Goal: Task Accomplishment & Management: Use online tool/utility

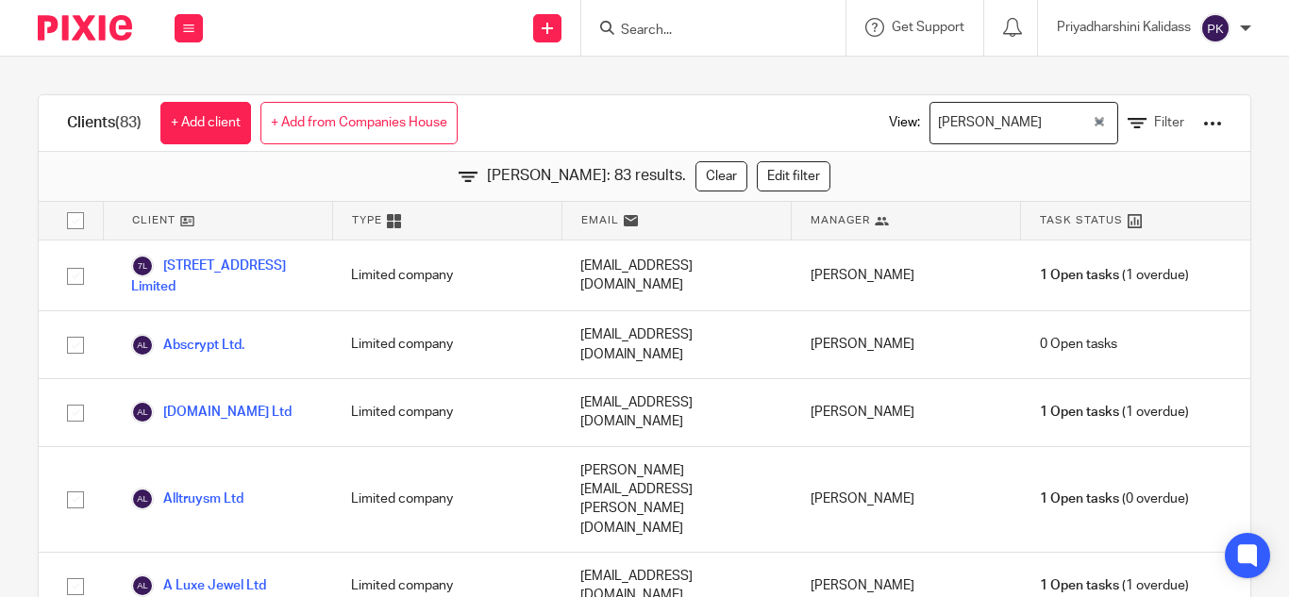
scroll to position [2198, 0]
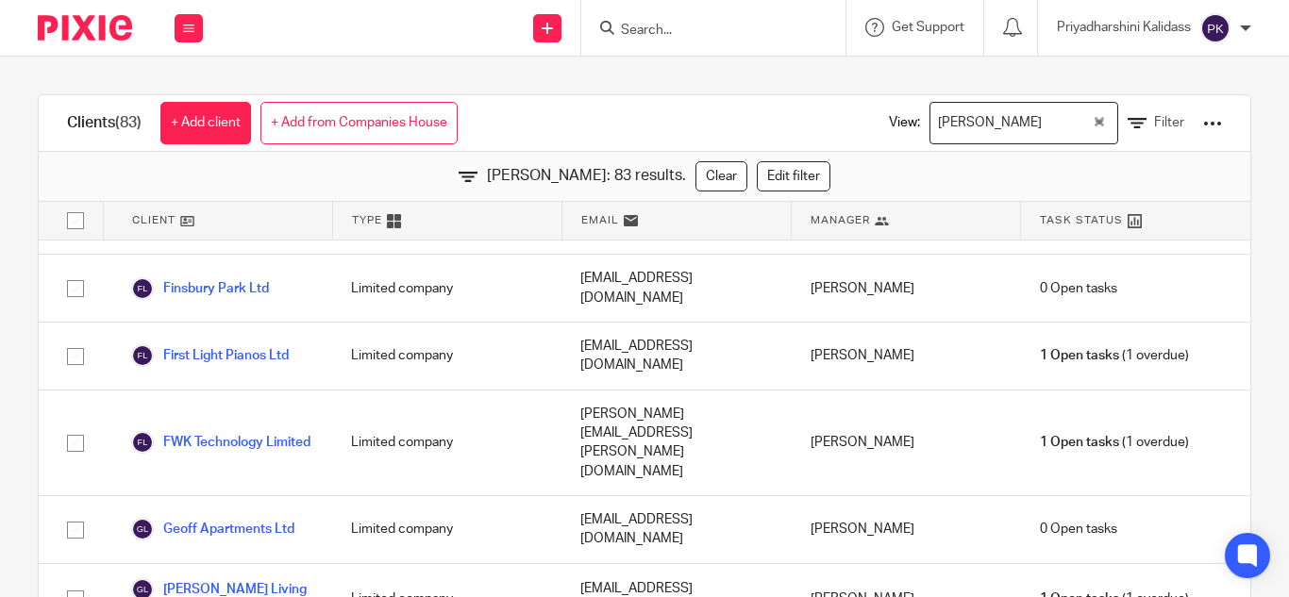
click at [650, 35] on input "Search" at bounding box center [704, 31] width 170 height 17
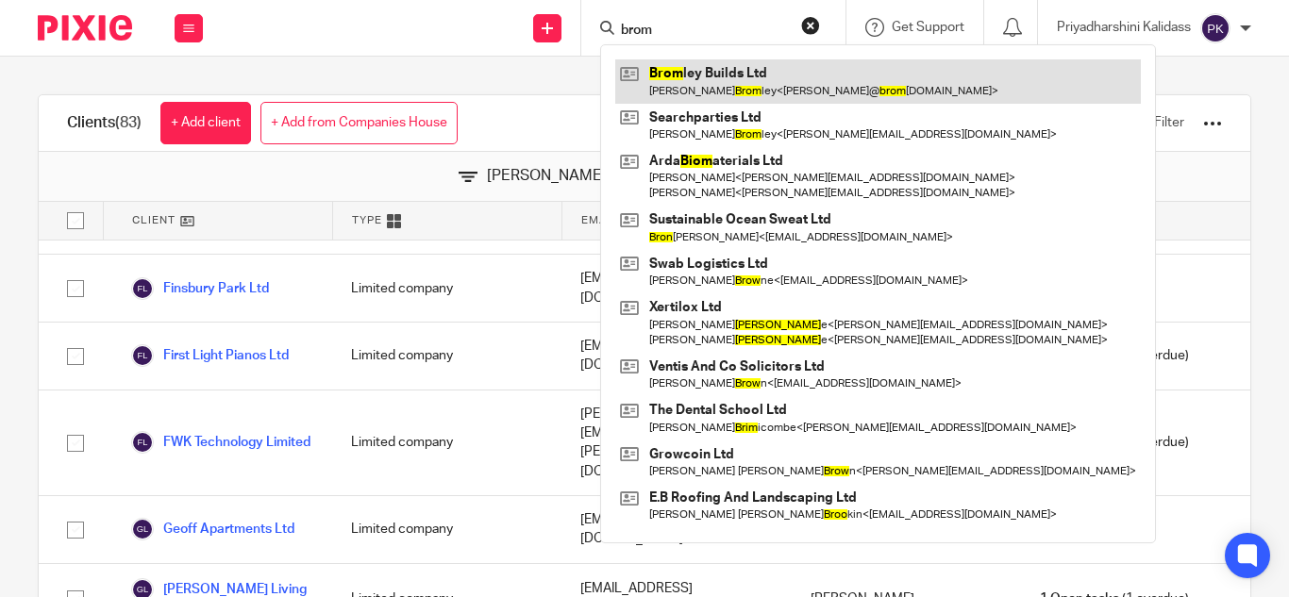
type input "brom"
click at [720, 92] on link at bounding box center [878, 80] width 526 height 43
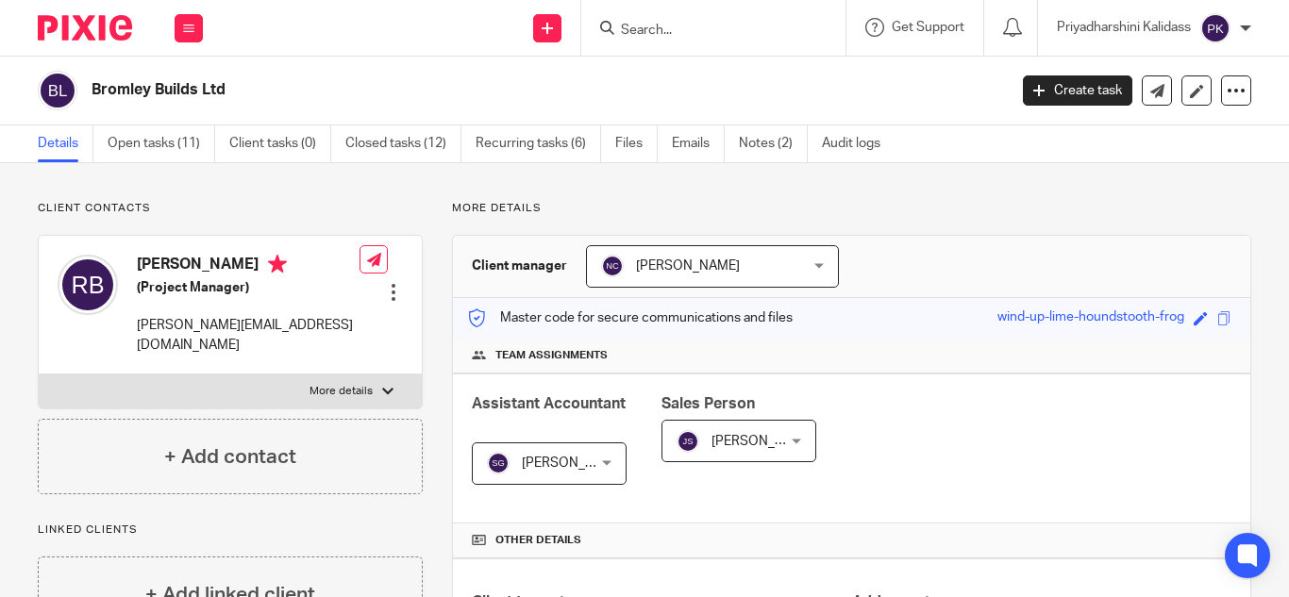
click at [631, 21] on form at bounding box center [719, 28] width 201 height 24
click at [635, 25] on input "Search" at bounding box center [704, 31] width 170 height 17
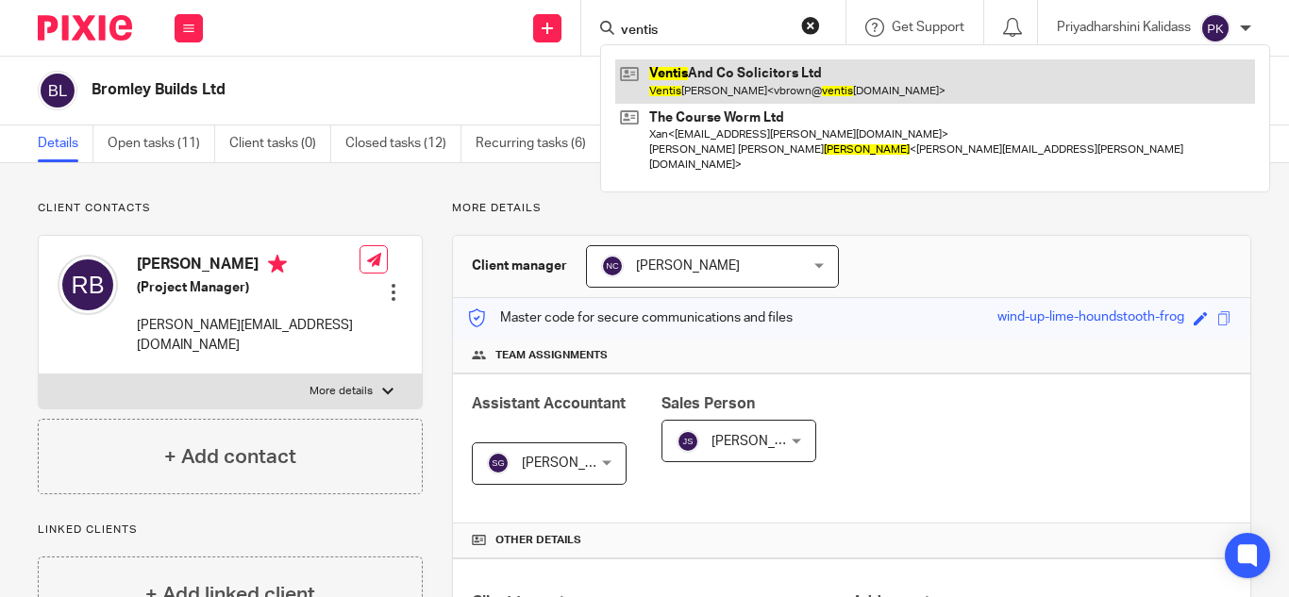
type input "ventis"
click at [687, 69] on link at bounding box center [935, 80] width 640 height 43
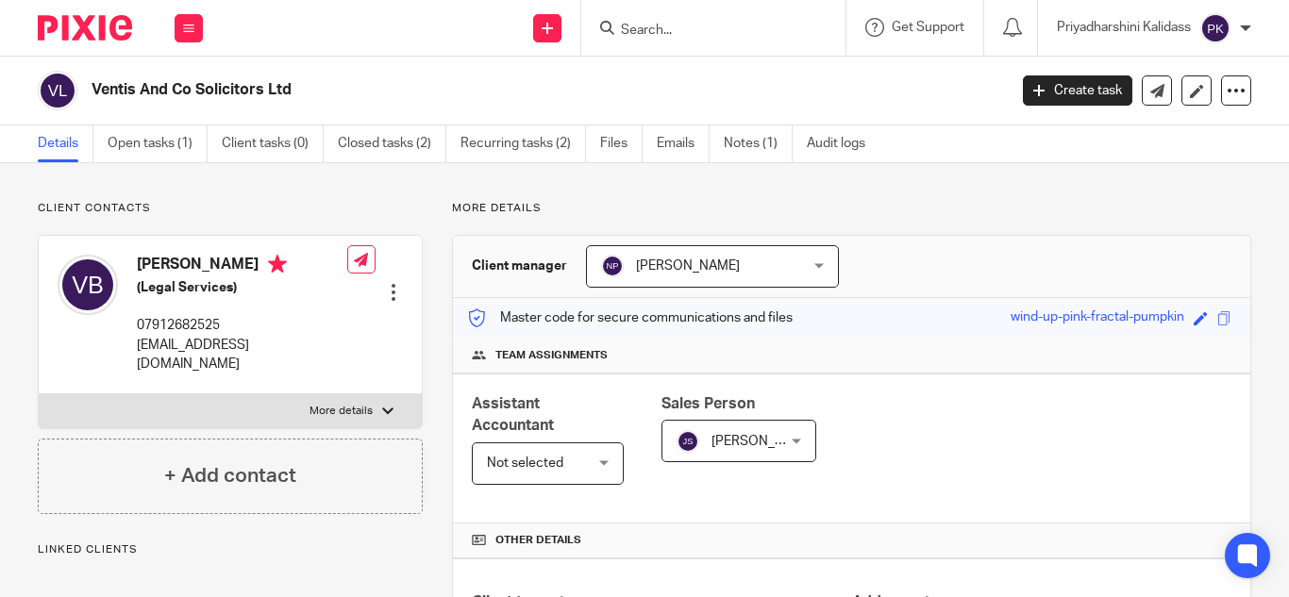
scroll to position [643, 0]
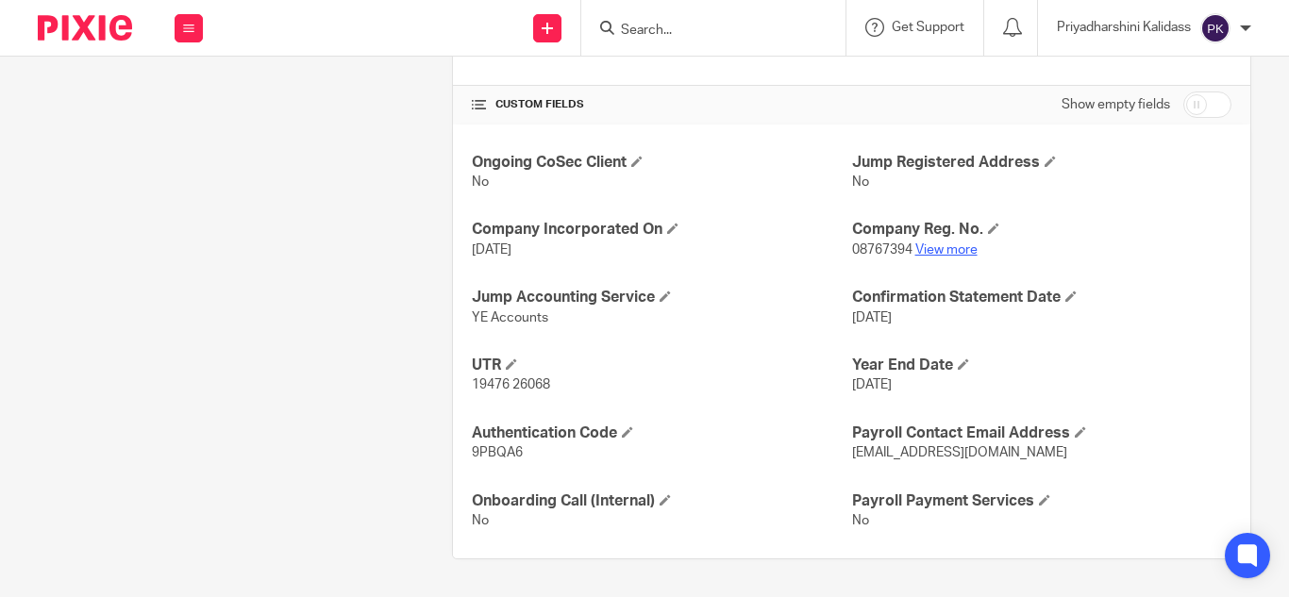
click at [947, 251] on link "View more" at bounding box center [947, 250] width 62 height 13
click at [927, 245] on link "View more" at bounding box center [947, 250] width 62 height 13
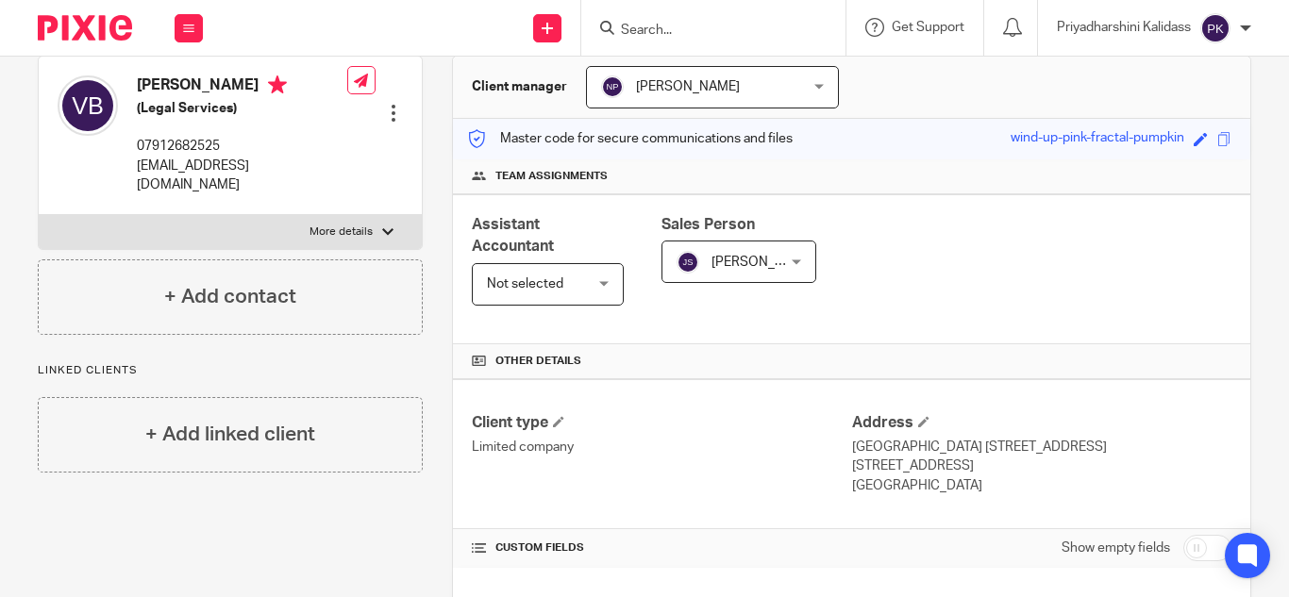
scroll to position [0, 0]
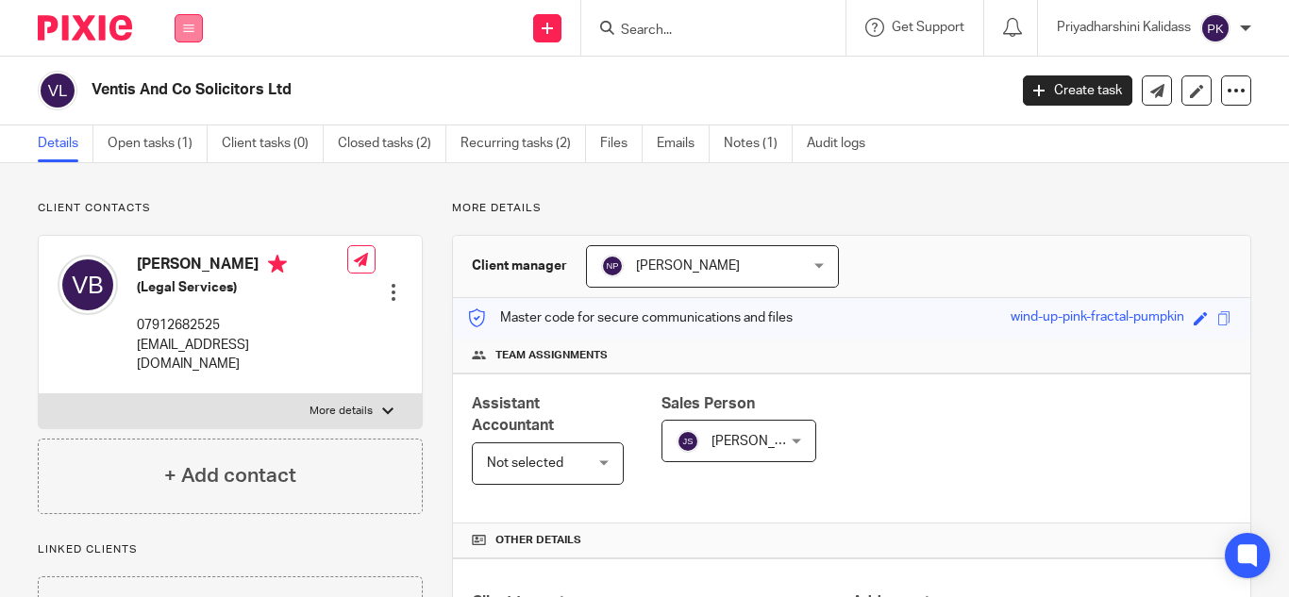
click at [190, 42] on div "Work Email Clients Team Reports Settings" at bounding box center [189, 28] width 66 height 56
click at [189, 91] on link "Work" at bounding box center [178, 87] width 30 height 13
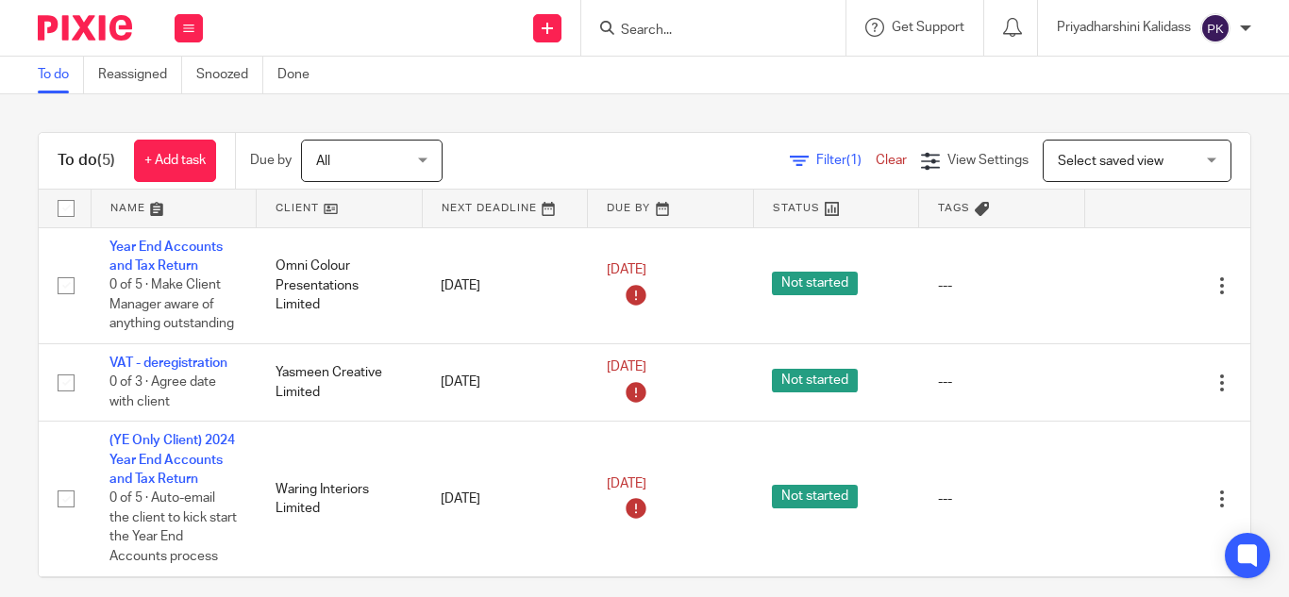
scroll to position [380, 0]
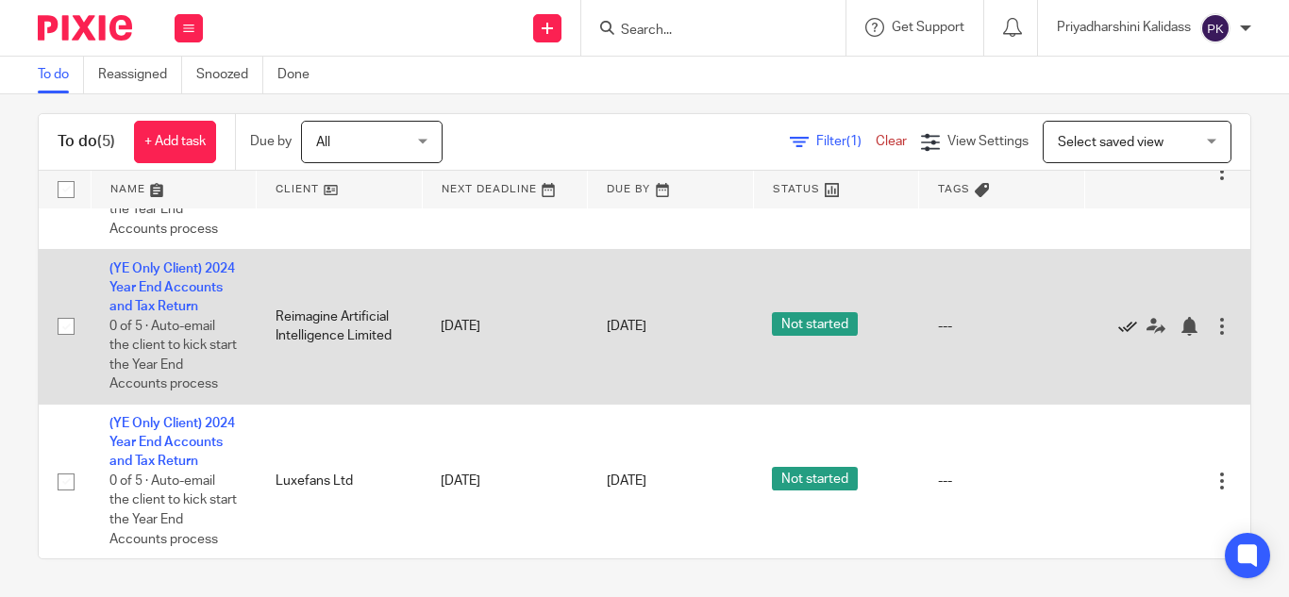
click at [1121, 317] on icon at bounding box center [1127, 326] width 19 height 19
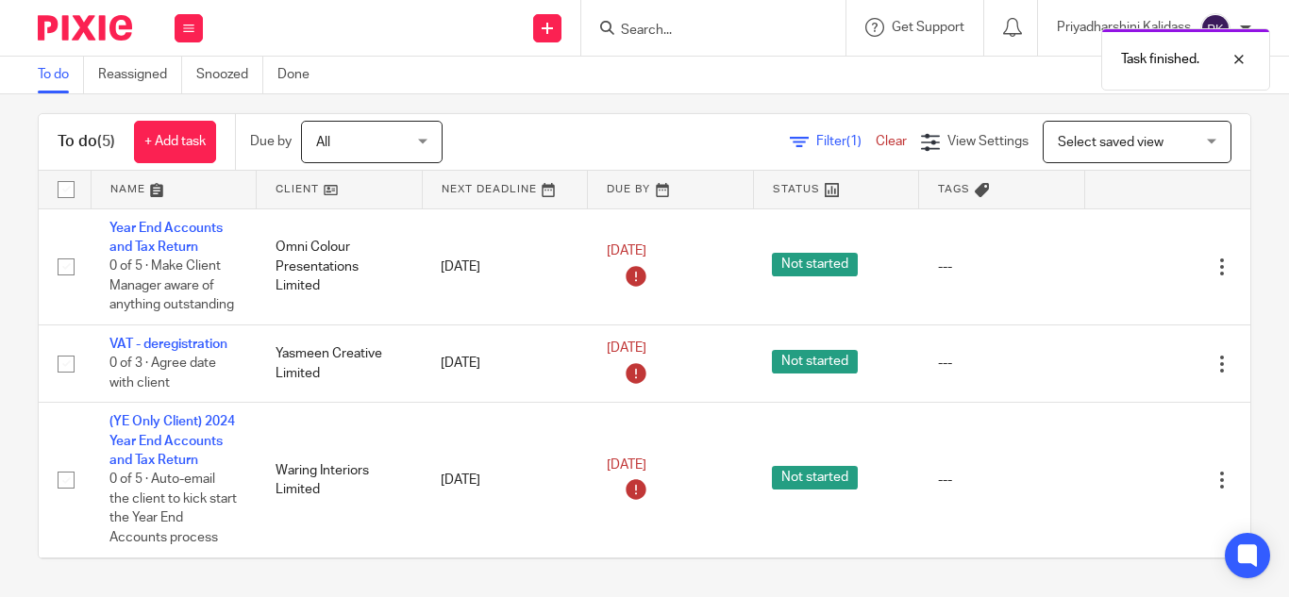
scroll to position [0, 0]
click at [179, 30] on button at bounding box center [189, 28] width 28 height 28
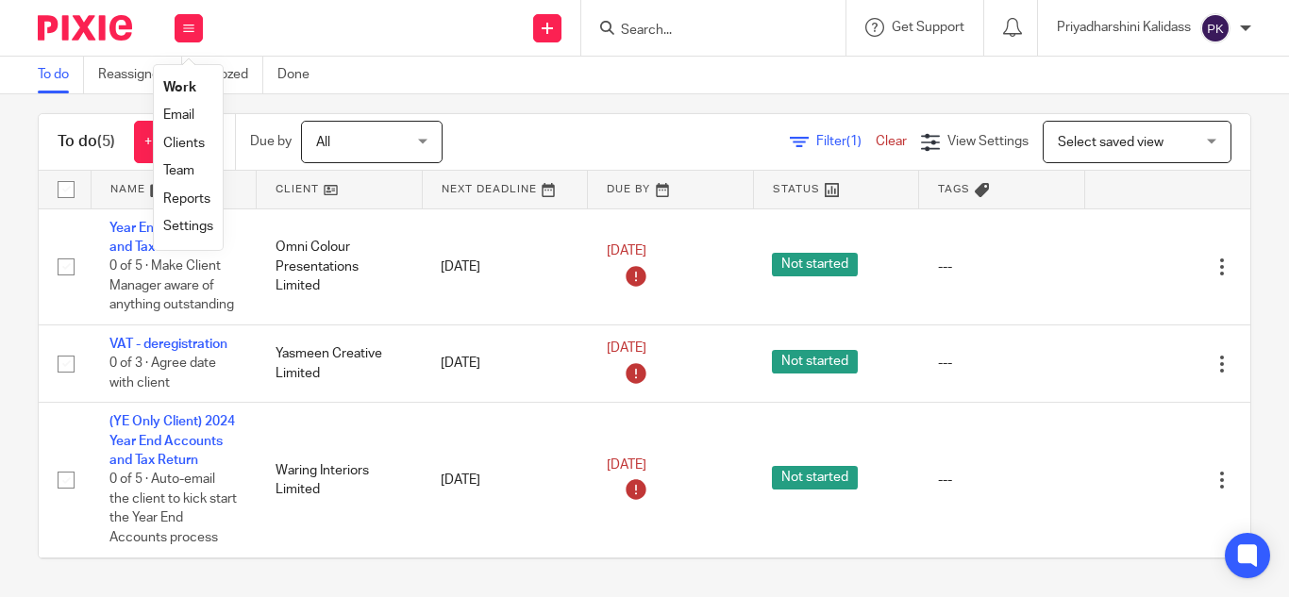
click at [193, 86] on link "Work" at bounding box center [179, 87] width 33 height 13
